Goal: Information Seeking & Learning: Learn about a topic

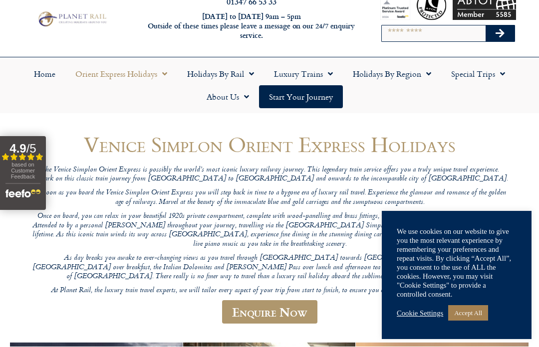
scroll to position [27, 0]
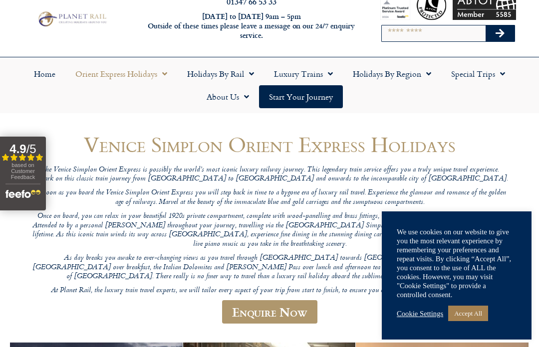
click at [483, 318] on link "Accept All" at bounding box center [468, 313] width 40 height 15
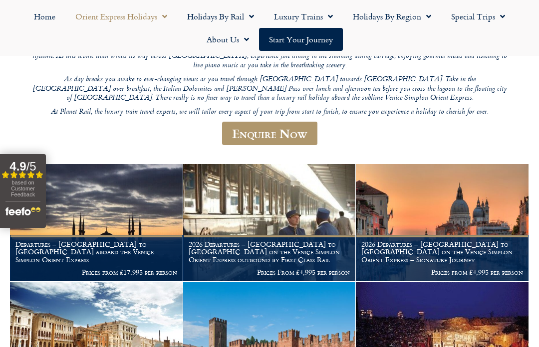
scroll to position [208, 0]
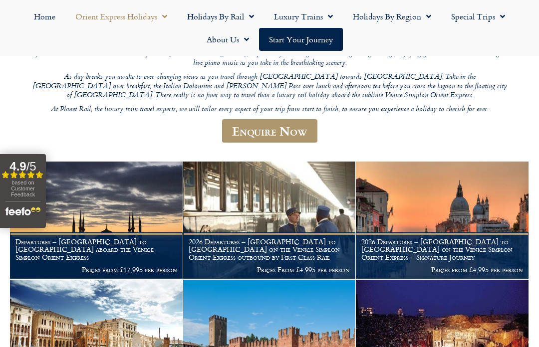
click at [164, 266] on p "Prices from £17,995 per person" at bounding box center [96, 270] width 162 height 8
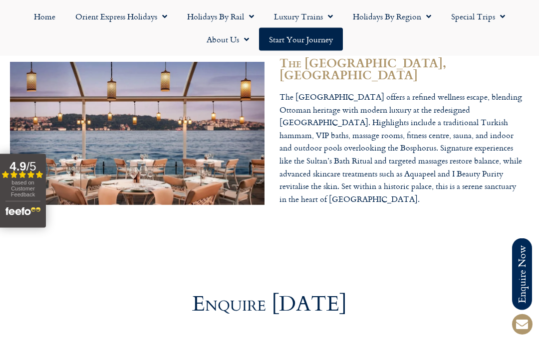
scroll to position [3192, 0]
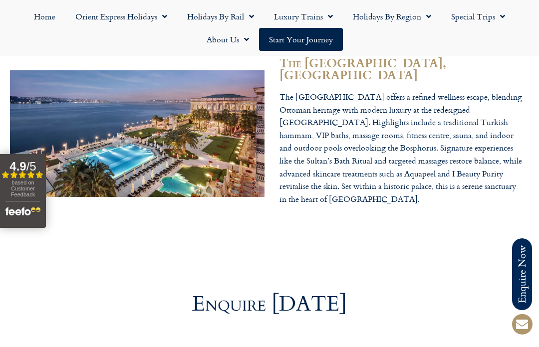
click at [230, 12] on link "Holidays by Rail" at bounding box center [220, 16] width 87 height 23
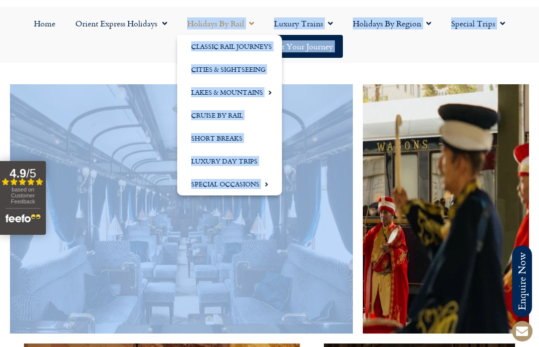
scroll to position [1662, 0]
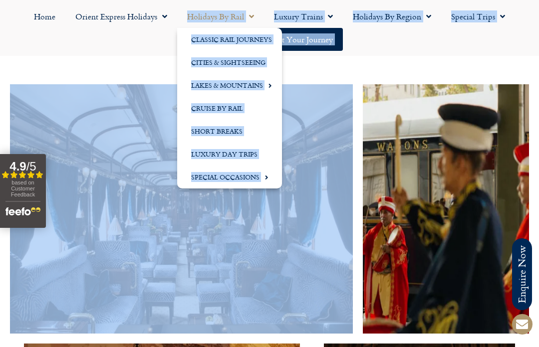
click at [260, 47] on link "Classic Rail Journeys" at bounding box center [229, 39] width 105 height 23
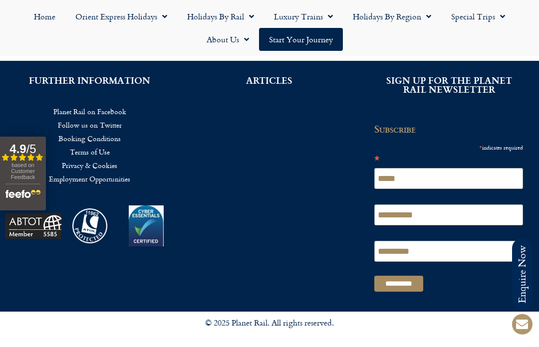
scroll to position [3845, 0]
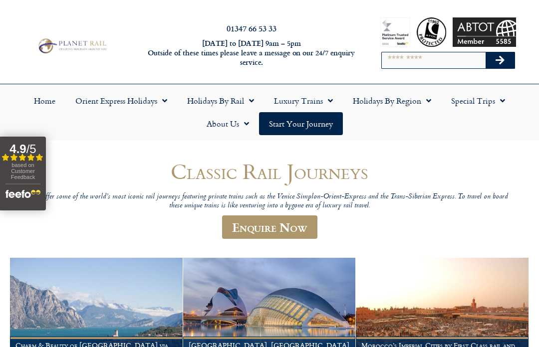
click at [255, 15] on div "01347 66 53 33 [DATE] to [DATE] 9am – 5pm Outside of these times please leave a…" at bounding box center [269, 45] width 539 height 76
